Goal: Transaction & Acquisition: Purchase product/service

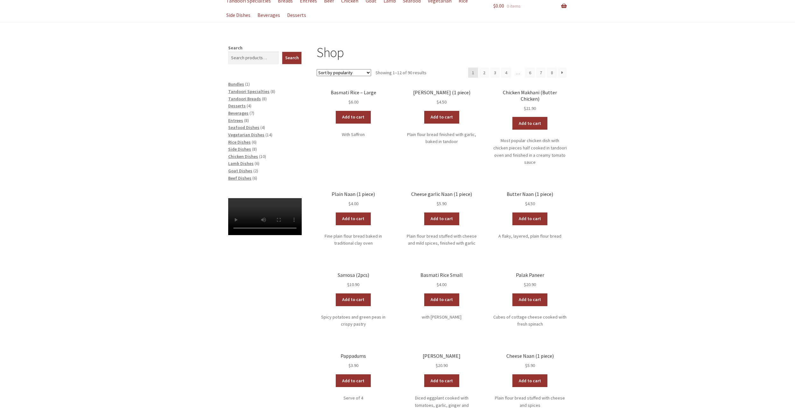
scroll to position [61, 0]
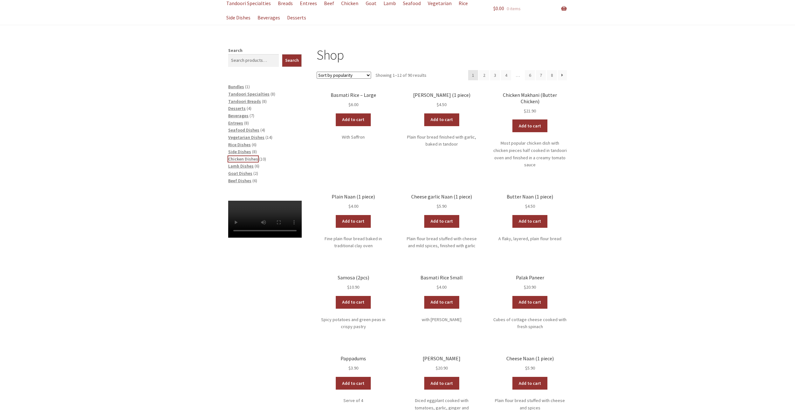
click at [251, 158] on span "Chicken Dishes" at bounding box center [243, 159] width 30 height 6
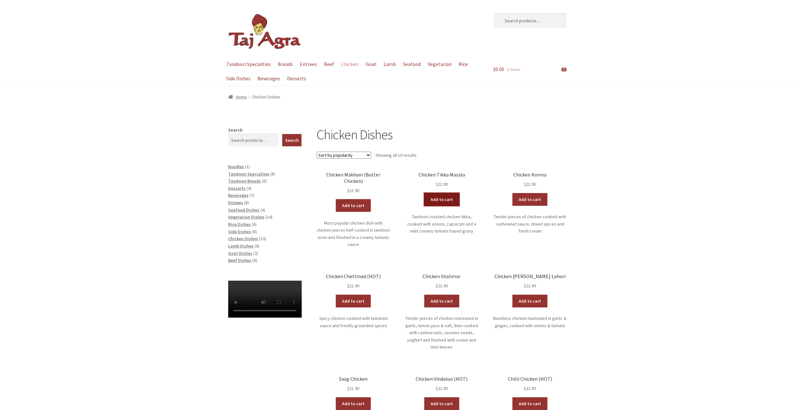
click at [443, 201] on link "Add to cart" at bounding box center [441, 199] width 35 height 13
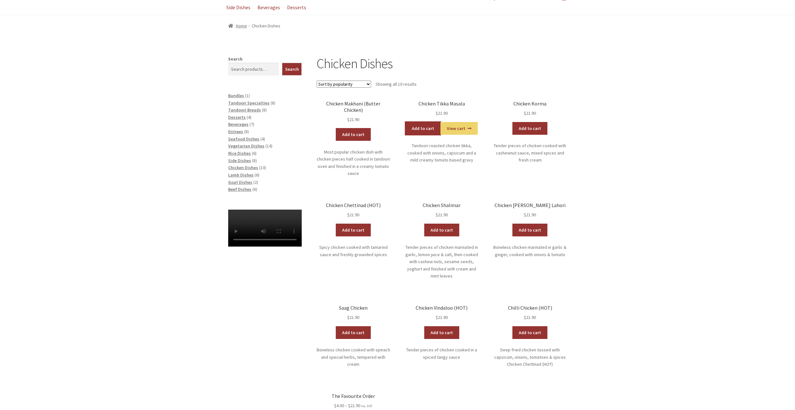
scroll to position [64, 0]
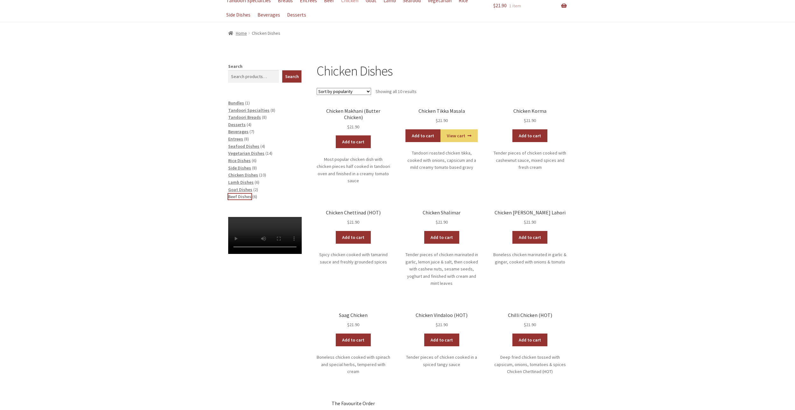
click at [241, 196] on span "Beef Dishes" at bounding box center [239, 197] width 23 height 6
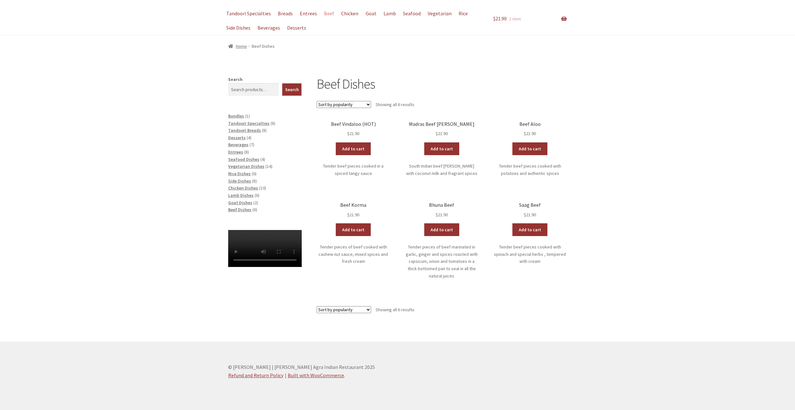
scroll to position [53, 0]
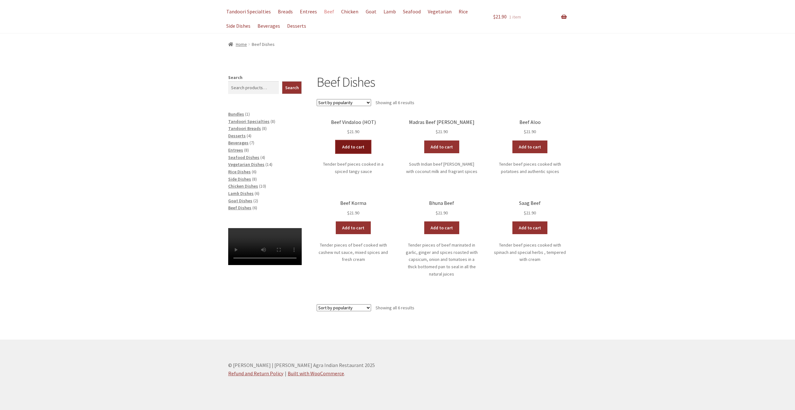
click at [353, 146] on link "Add to cart" at bounding box center [353, 146] width 35 height 13
click at [249, 128] on span "Tandoori Breads" at bounding box center [244, 128] width 33 height 6
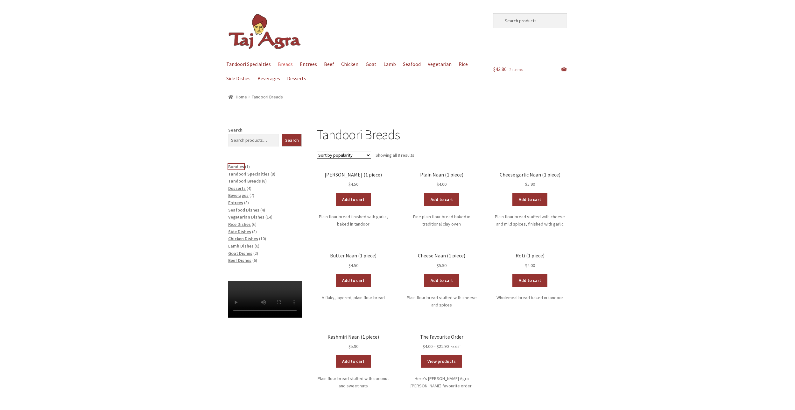
click at [242, 165] on span "Bundles" at bounding box center [236, 167] width 16 height 6
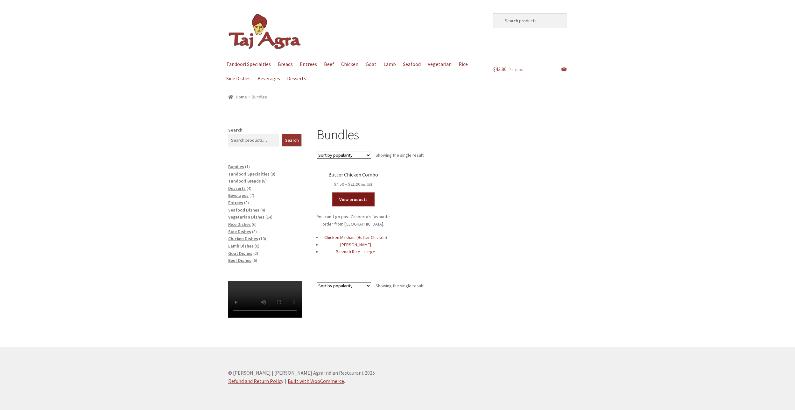
click at [365, 201] on link "View products" at bounding box center [353, 199] width 41 height 13
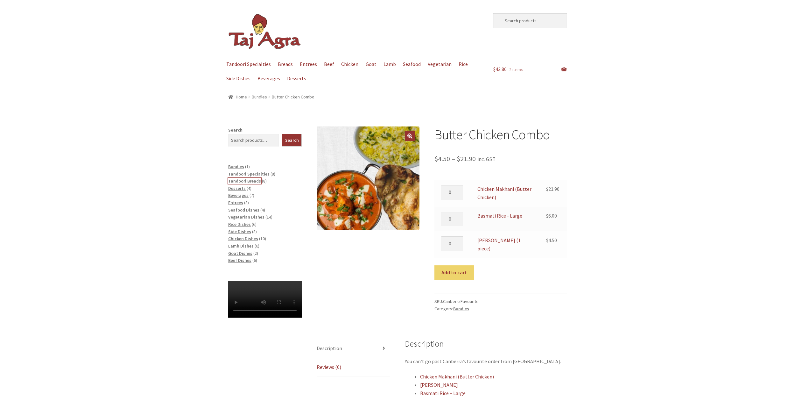
click at [250, 180] on span "Tandoori Breads" at bounding box center [244, 181] width 33 height 6
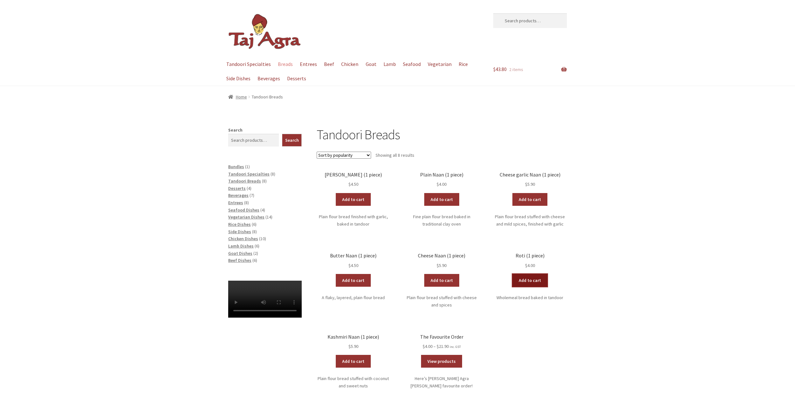
click at [540, 279] on link "Add to cart" at bounding box center [530, 280] width 35 height 13
click at [540, 279] on link "View cart" at bounding box center [547, 280] width 37 height 13
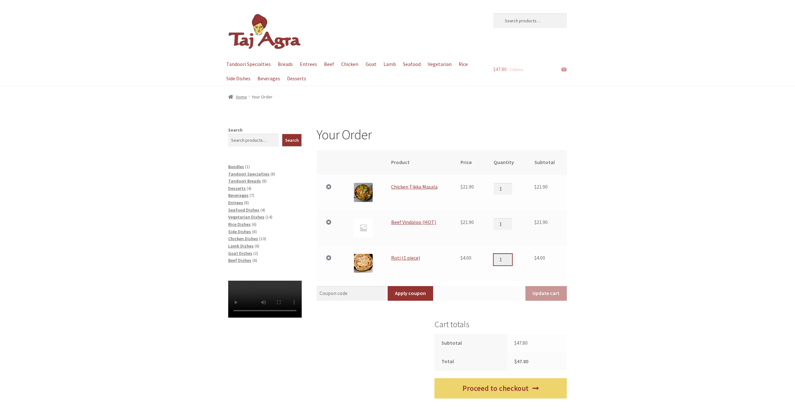
drag, startPoint x: 505, startPoint y: 260, endPoint x: 458, endPoint y: 261, distance: 46.5
click at [458, 261] on tr "× Roti (1 piece) $ 4.00 Roti (1 piece) quantity 1 $ 4.00" at bounding box center [442, 262] width 250 height 35
type input "2"
click at [625, 193] on div "Your Order Remove item Thumbnail image Product Price Quantity Subtotal × Chicke…" at bounding box center [397, 287] width 795 height 322
click at [242, 225] on span "Rice Dishes" at bounding box center [239, 224] width 23 height 6
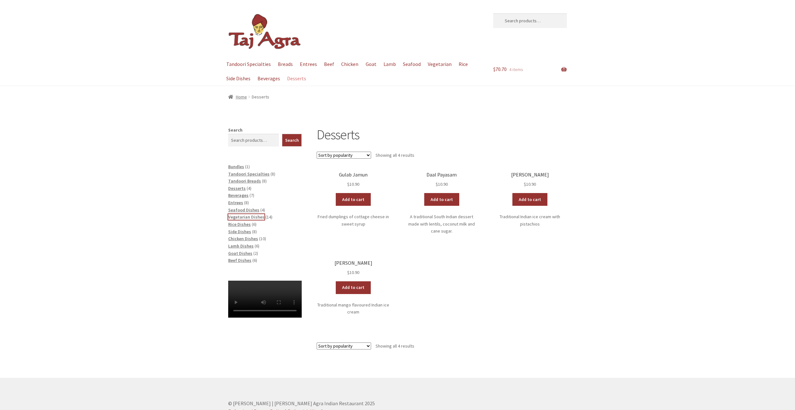
click at [252, 216] on span "Vegetarian Dishes" at bounding box center [246, 217] width 36 height 6
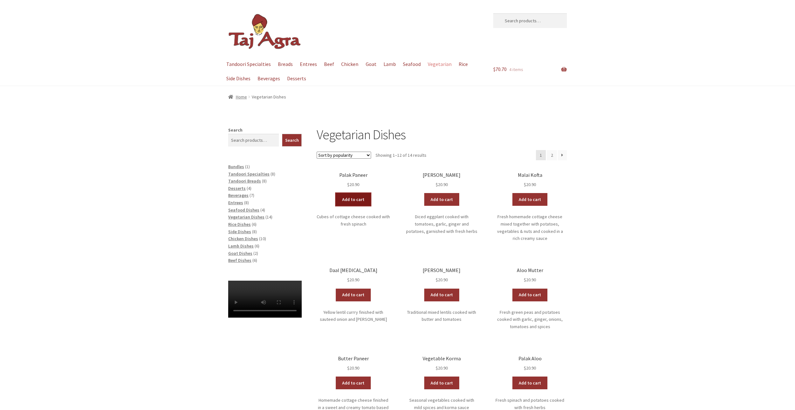
click at [368, 199] on link "Add to cart" at bounding box center [353, 199] width 35 height 13
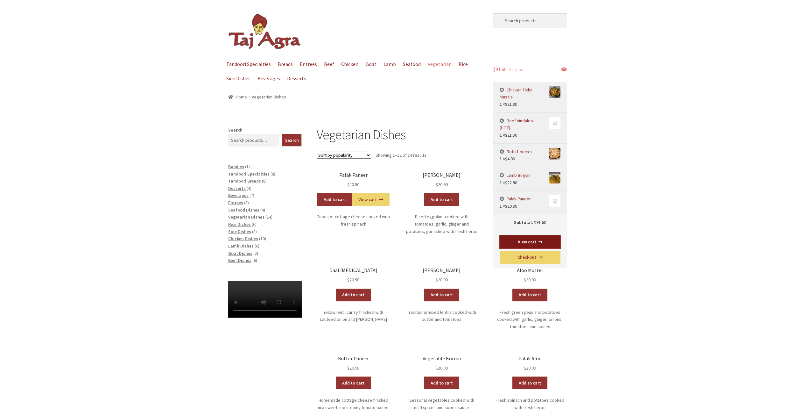
click at [526, 235] on link "View cart" at bounding box center [530, 241] width 61 height 13
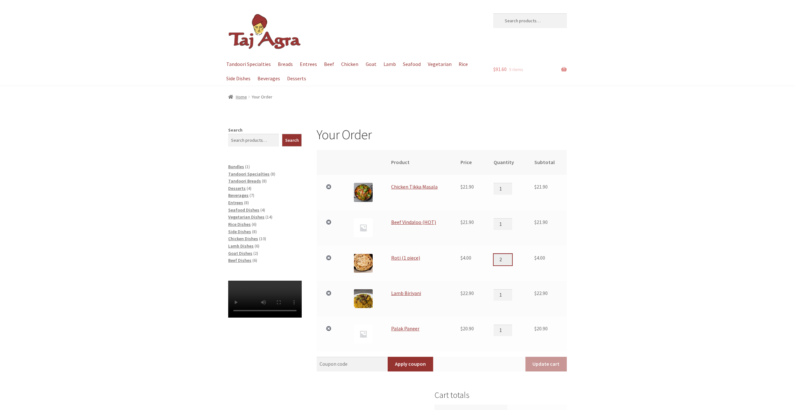
type input "2"
click at [511, 259] on input "2" at bounding box center [503, 259] width 18 height 11
click at [661, 242] on div "Your Order Remove item Thumbnail image Product Price Quantity Subtotal × Chicke…" at bounding box center [397, 322] width 795 height 393
click at [532, 363] on button "Update cart" at bounding box center [546, 364] width 41 height 15
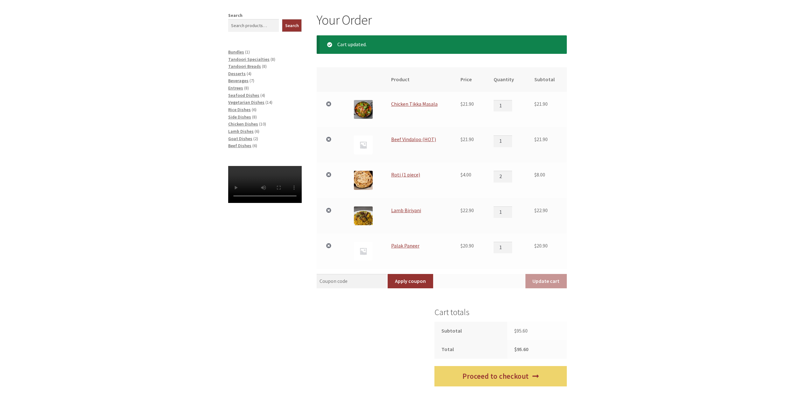
scroll to position [118, 0]
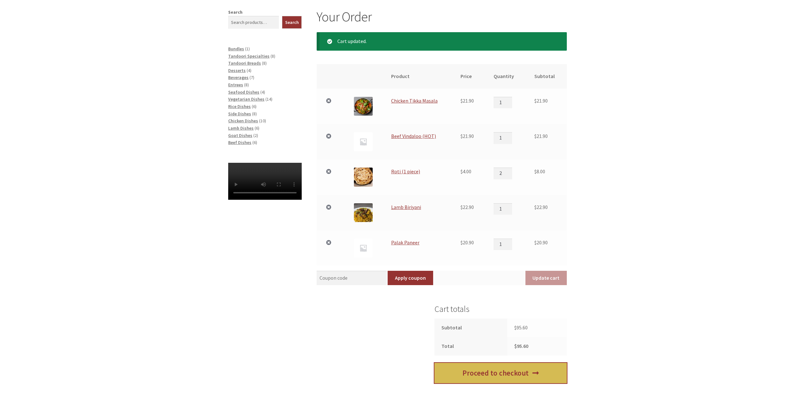
click at [512, 374] on link "Proceed to checkout" at bounding box center [501, 373] width 132 height 21
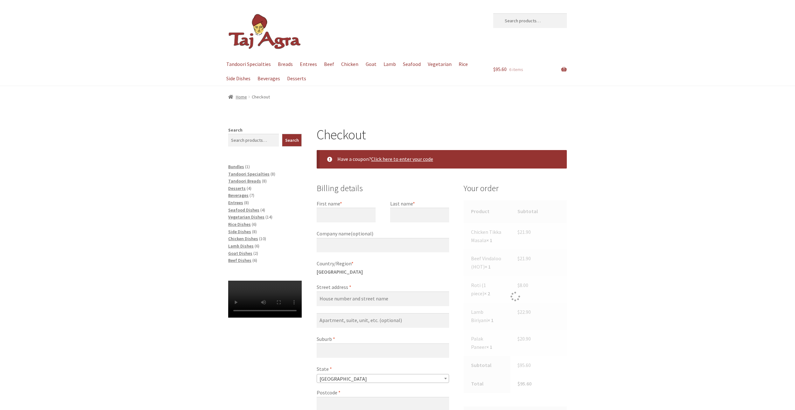
select select "ACT"
click at [327, 208] on input "First name *" at bounding box center [346, 215] width 59 height 15
type input "[PERSON_NAME]"
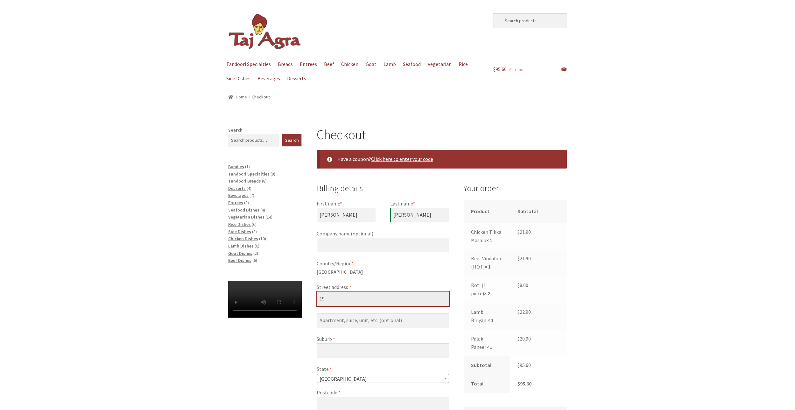
type input "1"
type input "[STREET_ADDRESS][PERSON_NAME]"
type input "198"
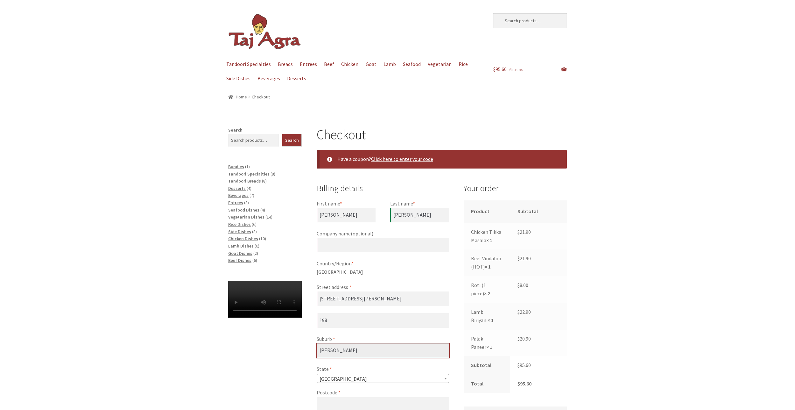
type input "[PERSON_NAME]"
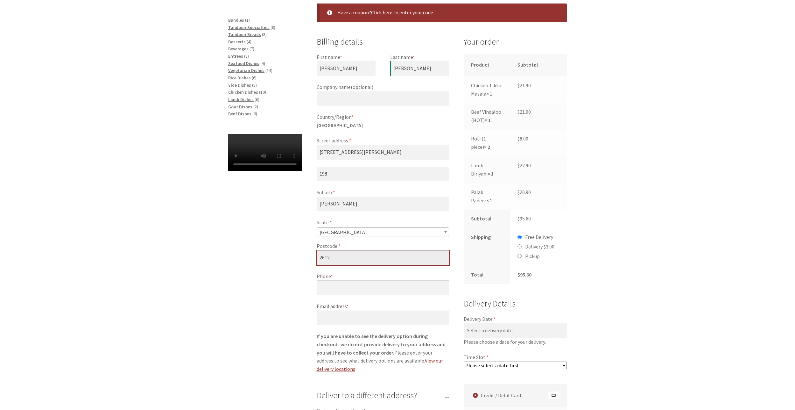
scroll to position [161, 0]
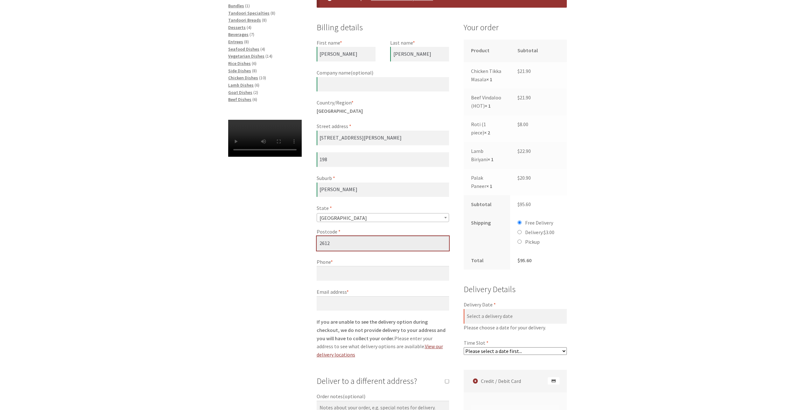
type input "2612"
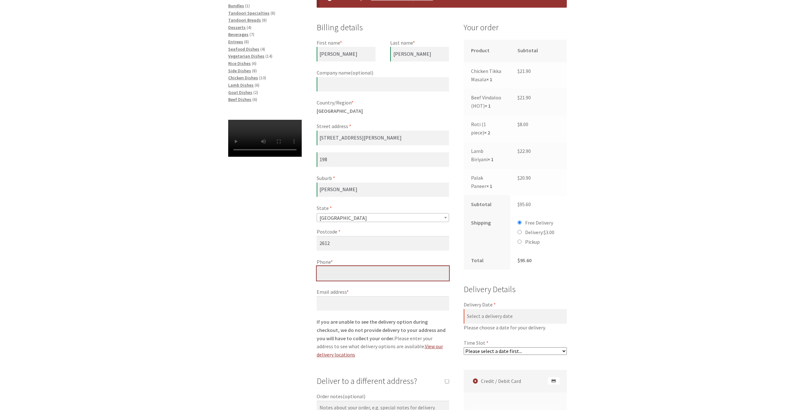
click at [399, 268] on input "Phone *" at bounding box center [383, 273] width 132 height 15
type input "0499923965"
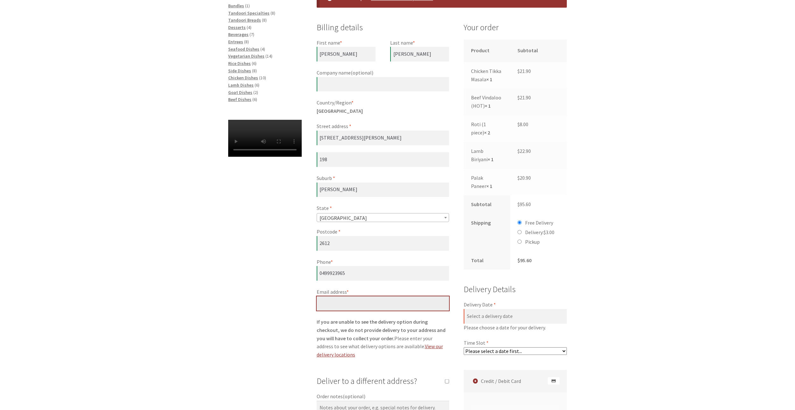
click at [355, 299] on input "Email address *" at bounding box center [383, 303] width 132 height 15
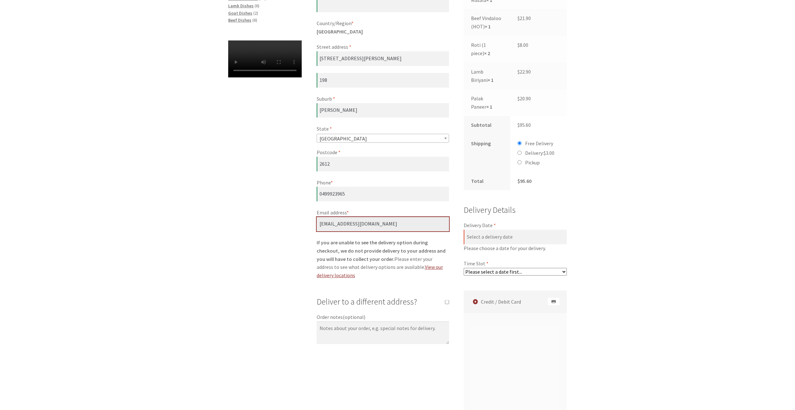
scroll to position [256, 0]
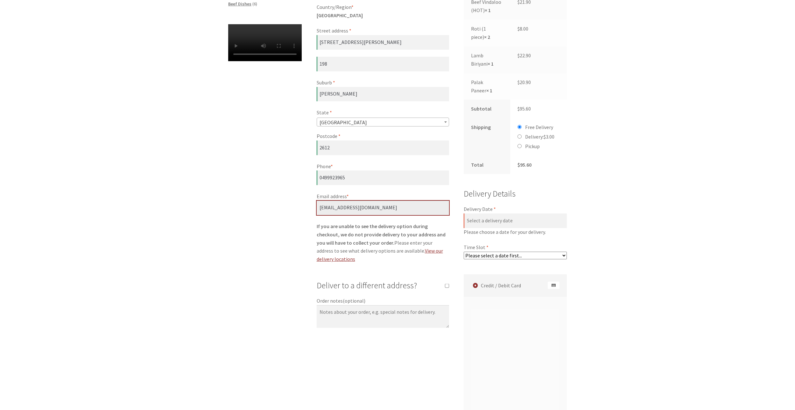
type input "[EMAIL_ADDRESS][DOMAIN_NAME]"
click at [647, 253] on div "Checkout Have a coupon? Click here to enter your code Coupon: Apply coupon Bill…" at bounding box center [397, 228] width 795 height 717
click at [529, 252] on select "Please select a date first..." at bounding box center [515, 256] width 103 height 8
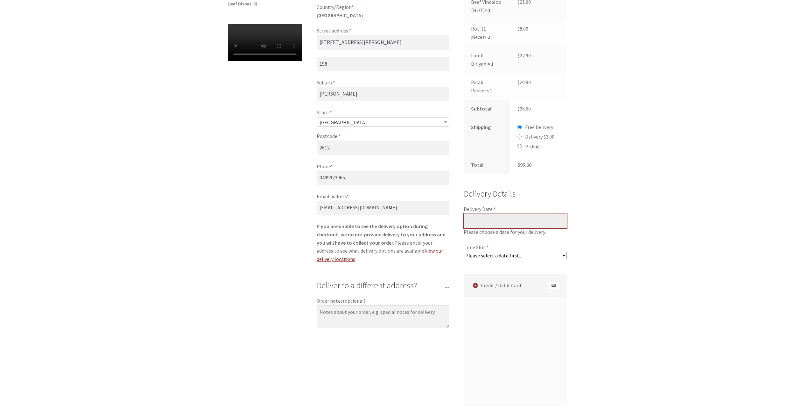
click at [527, 224] on input "Delivery Date *" at bounding box center [515, 220] width 103 height 15
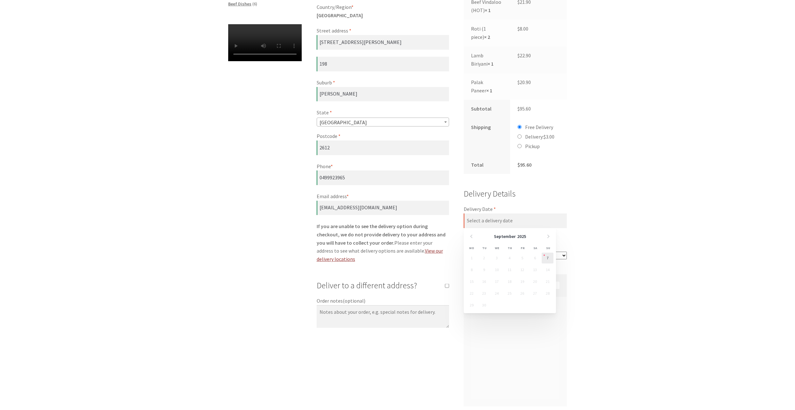
click at [549, 258] on link "7" at bounding box center [548, 257] width 12 height 11
type input "[DATE]"
click at [549, 260] on div "Product Subtotal Chicken Tikka Masala × 1 $ 21.90 Beef Vindaloo (HOT) × 1 $ 21.…" at bounding box center [515, 235] width 103 height 583
click at [552, 257] on select "Please select a time slot... 08:25 PM - 08:55 PM 08:55 PM - 09:25 PM 09:25 PM -…" at bounding box center [515, 256] width 103 height 8
select select "60c2ef62db861/5|0.00"
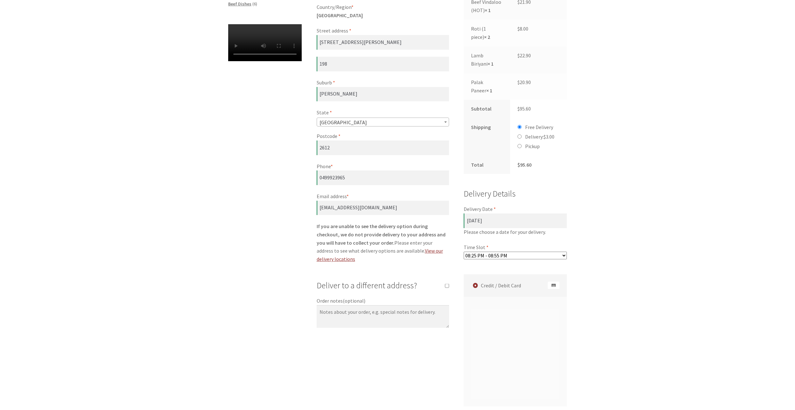
click at [464, 252] on select "Please select a time slot... 08:25 PM - 08:55 PM 08:55 PM - 09:25 PM 09:25 PM -…" at bounding box center [515, 256] width 103 height 8
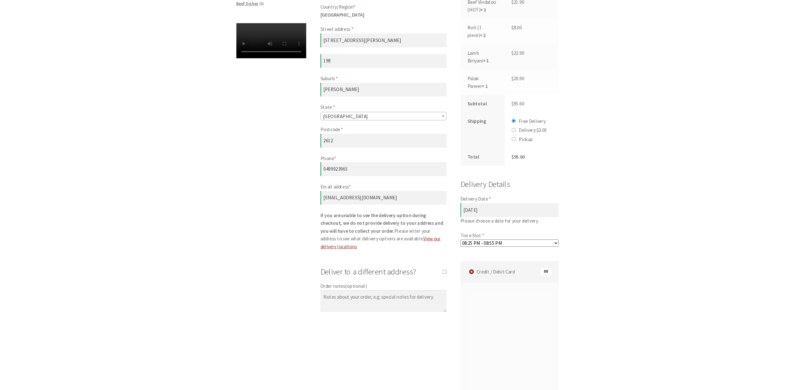
scroll to position [476, 0]
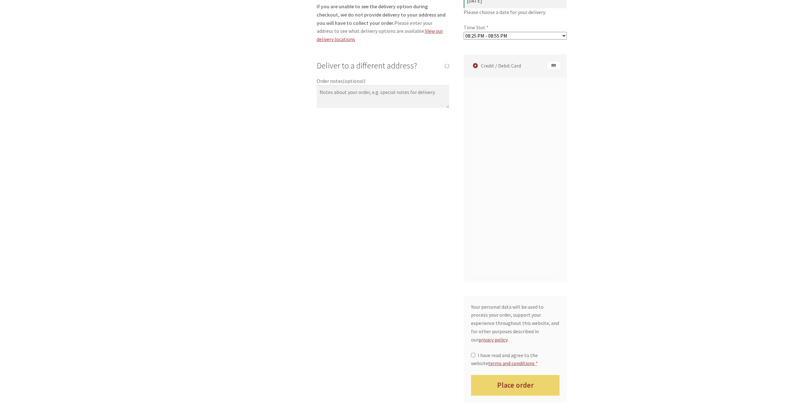
click at [608, 245] on div "Checkout Have a coupon? Click here to enter your code Coupon: Apply coupon Bill…" at bounding box center [397, 47] width 795 height 795
click at [674, 344] on div "Checkout Have a coupon? Click here to enter your code Coupon: Apply coupon Bill…" at bounding box center [397, 47] width 795 height 795
click at [474, 353] on input "I have read and agree to the website terms and conditions *" at bounding box center [473, 355] width 4 height 4
checkbox input "true"
click at [536, 375] on button "Place order" at bounding box center [515, 385] width 89 height 21
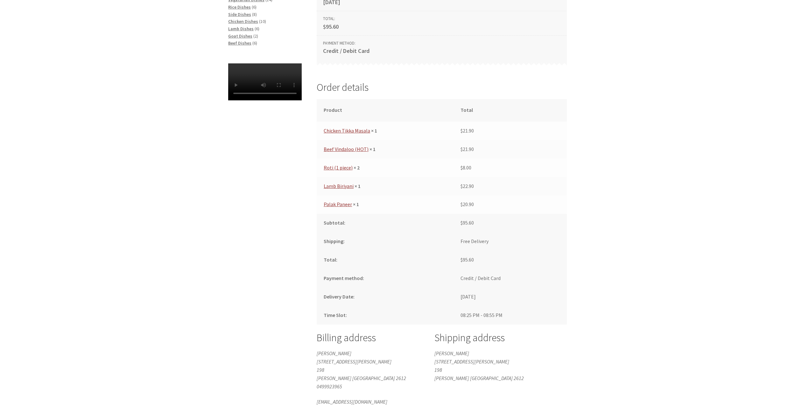
scroll to position [207, 0]
